Goal: Register for event/course

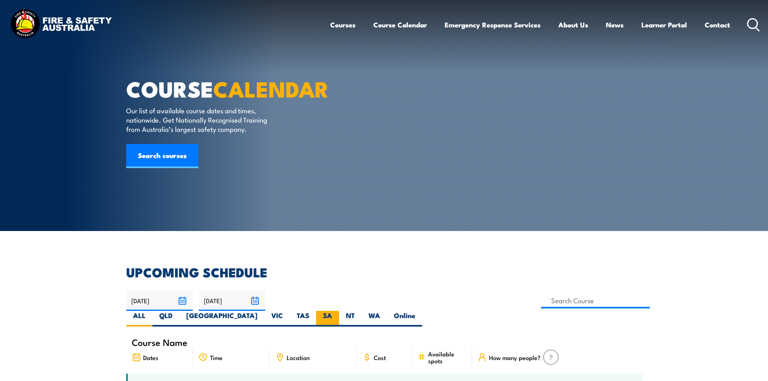
click at [339, 311] on label "SA" at bounding box center [327, 319] width 23 height 16
click at [337, 311] on input "SA" at bounding box center [334, 313] width 5 height 5
radio input "true"
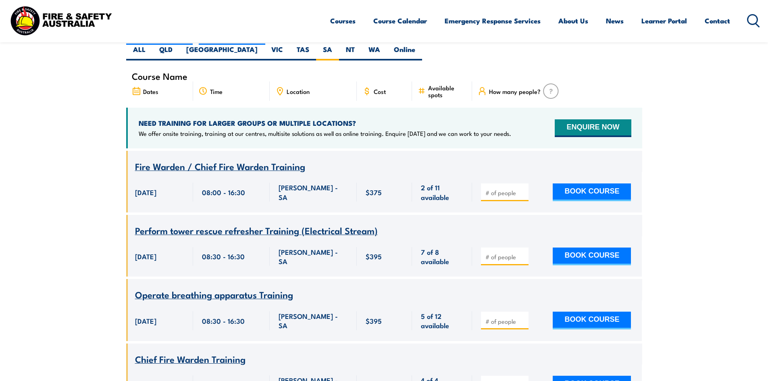
click at [219, 159] on span "Fire Warden / Chief Fire Warden Training" at bounding box center [220, 166] width 170 height 14
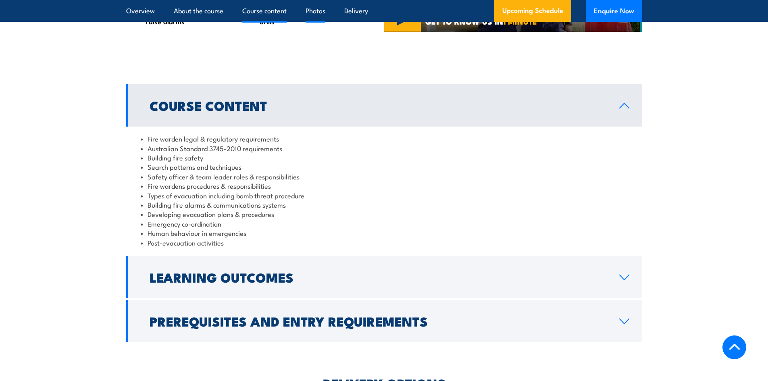
scroll to position [725, 0]
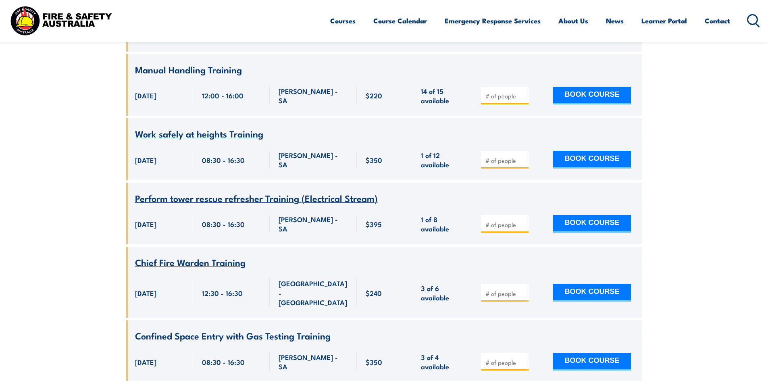
scroll to position [1007, 0]
